Goal: Check status: Check status

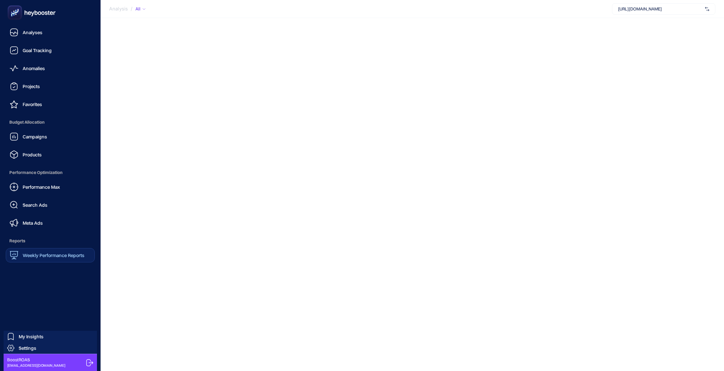
click at [23, 252] on span "Weekly Performance Reports" at bounding box center [54, 255] width 62 height 6
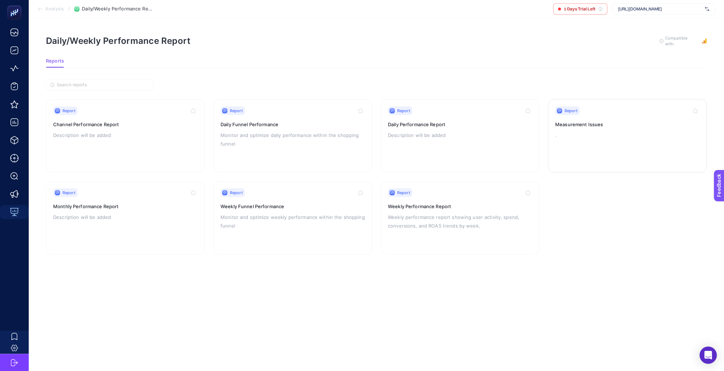
click at [553, 137] on link "Report Measurement Issues ." at bounding box center [627, 135] width 159 height 73
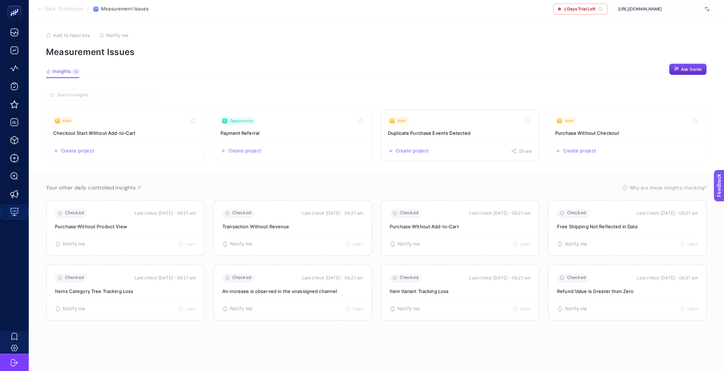
click at [446, 131] on link "Alert Duplicate Purchase Events Detected Create project Share" at bounding box center [460, 135] width 159 height 52
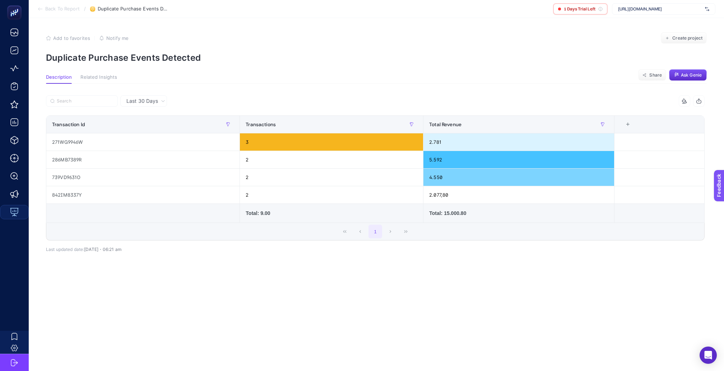
click at [148, 98] on span "Last 30 Days" at bounding box center [142, 100] width 32 height 7
click at [146, 122] on li "Last 7 Days" at bounding box center [143, 128] width 42 height 13
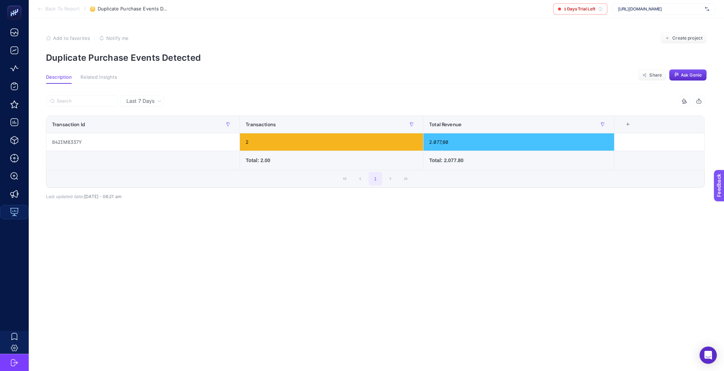
click at [145, 97] on span "Last 7 Days" at bounding box center [140, 100] width 28 height 7
click at [144, 114] on li "Last 30 Days" at bounding box center [141, 116] width 39 height 13
